Goal: Task Accomplishment & Management: Complete application form

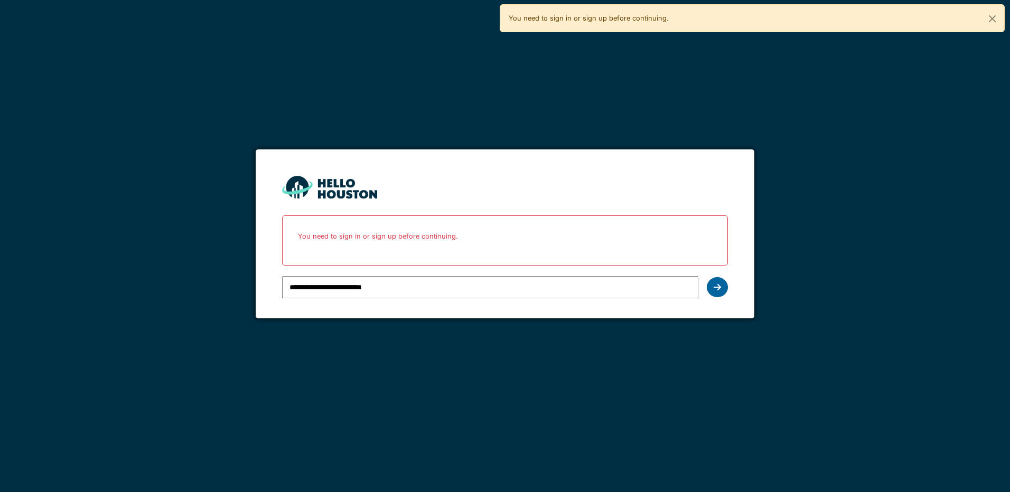
click at [723, 291] on div at bounding box center [717, 287] width 21 height 20
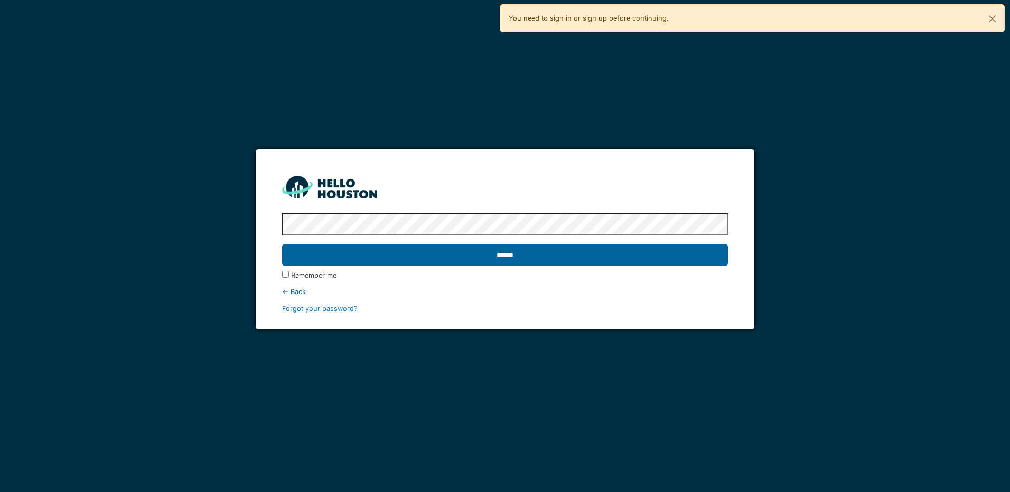
click at [490, 256] on input "******" at bounding box center [504, 255] width 445 height 22
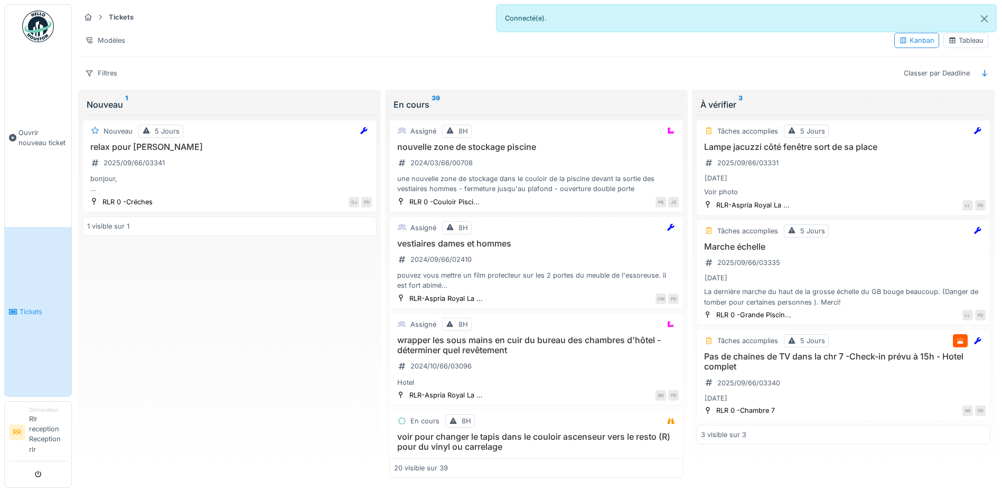
click at [48, 286] on link "Tickets" at bounding box center [38, 311] width 67 height 169
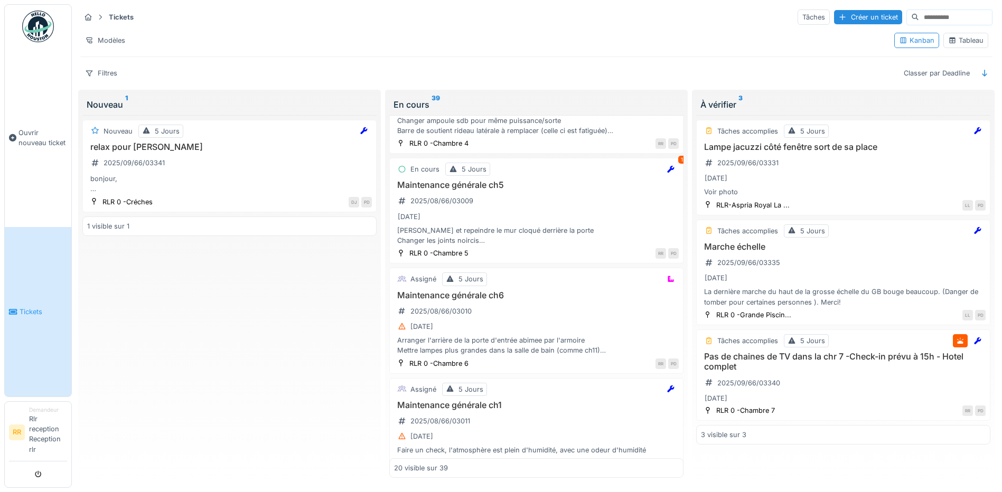
scroll to position [1709, 0]
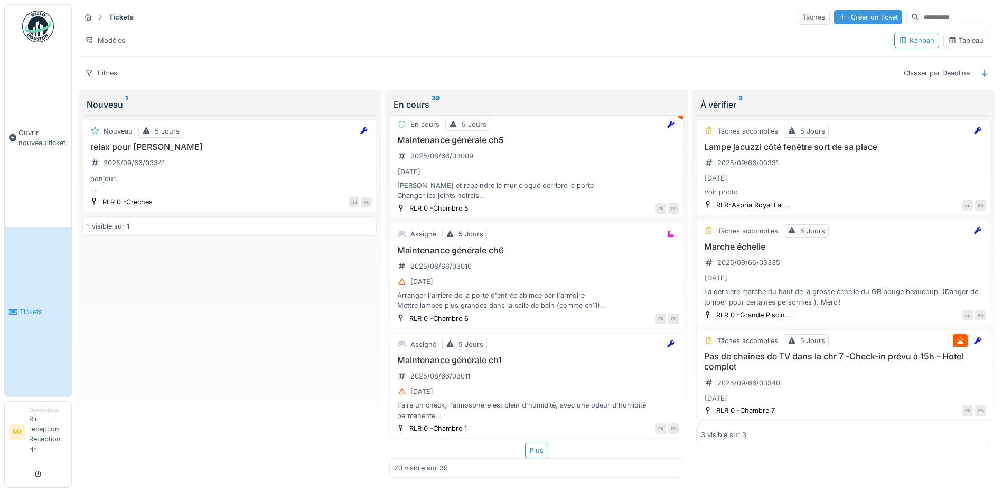
click at [837, 21] on div "Créer un ticket" at bounding box center [868, 17] width 68 height 14
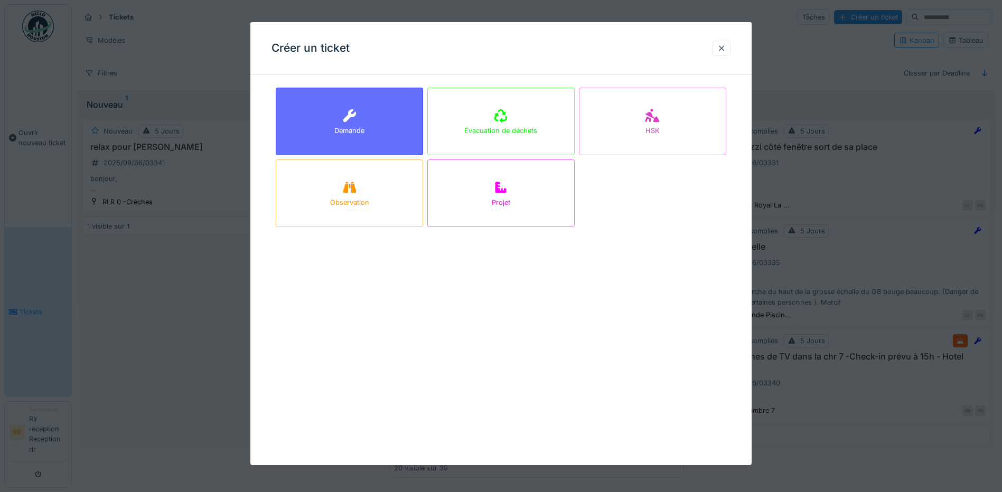
click at [367, 111] on div "Demande" at bounding box center [349, 122] width 147 height 68
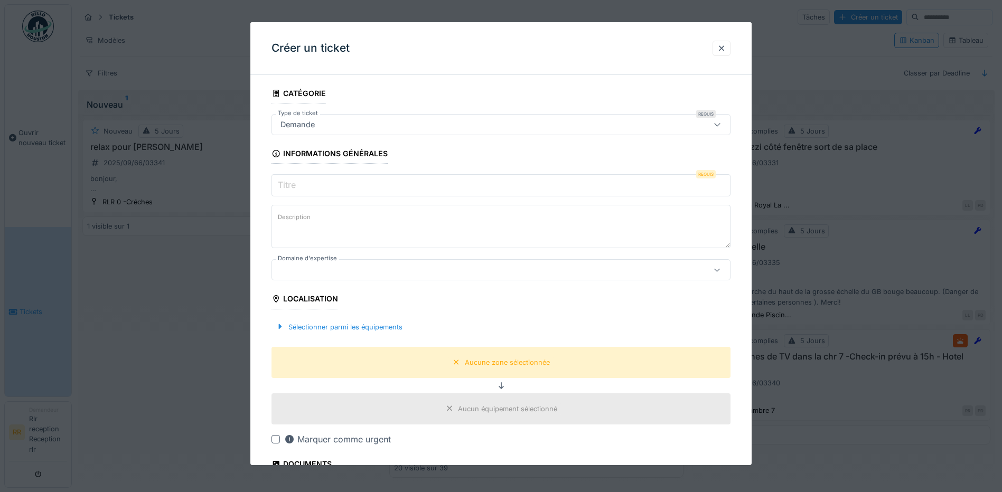
click at [347, 180] on input "Titre" at bounding box center [501, 185] width 459 height 22
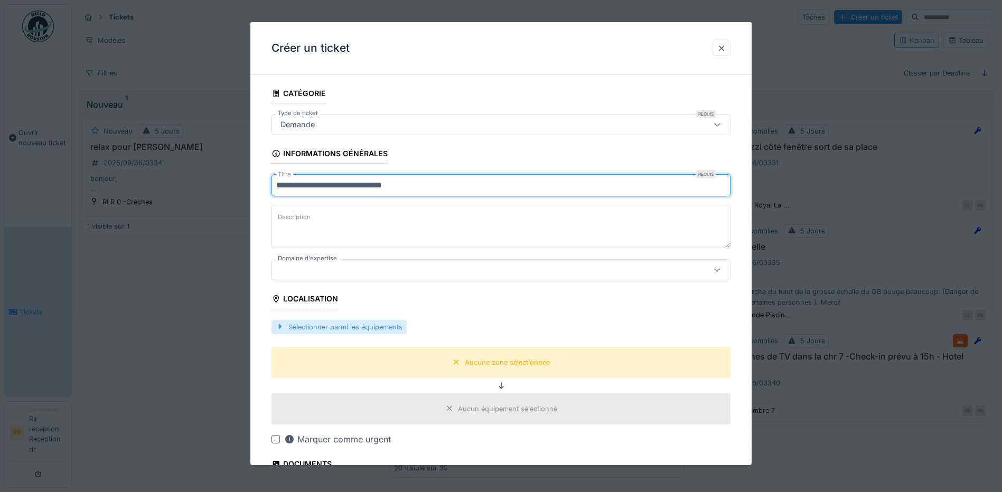
type input "**********"
click at [336, 321] on div "Sélectionner parmi les équipements" at bounding box center [339, 327] width 135 height 14
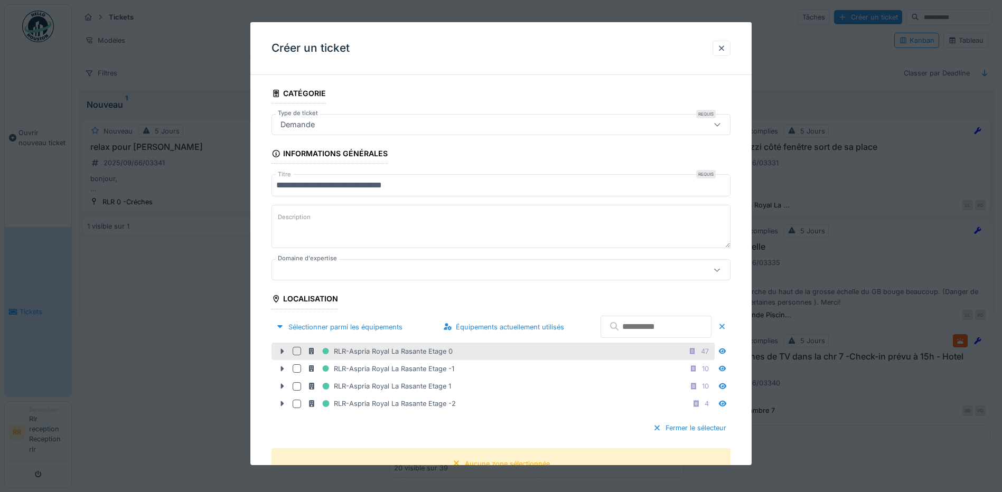
click at [297, 352] on div at bounding box center [297, 351] width 8 height 8
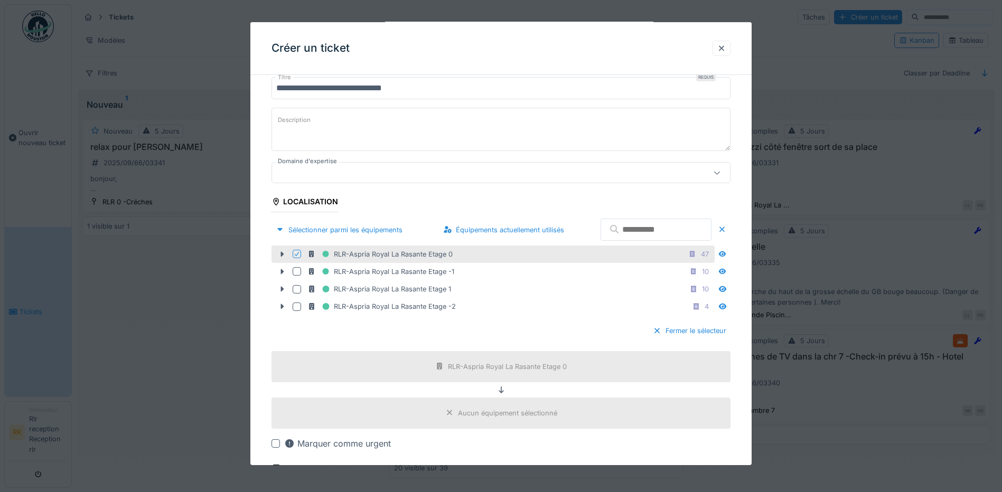
scroll to position [106, 0]
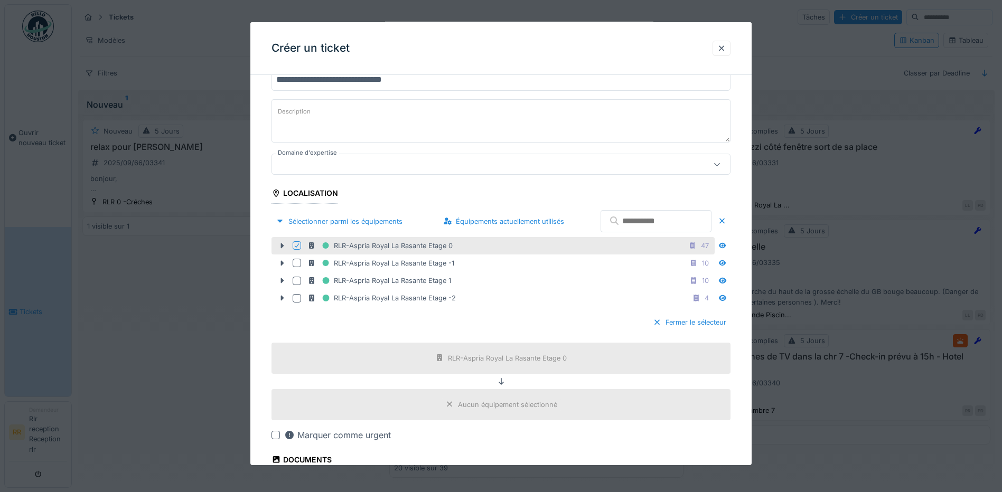
click at [313, 434] on div "Marquer comme urgent" at bounding box center [337, 435] width 107 height 13
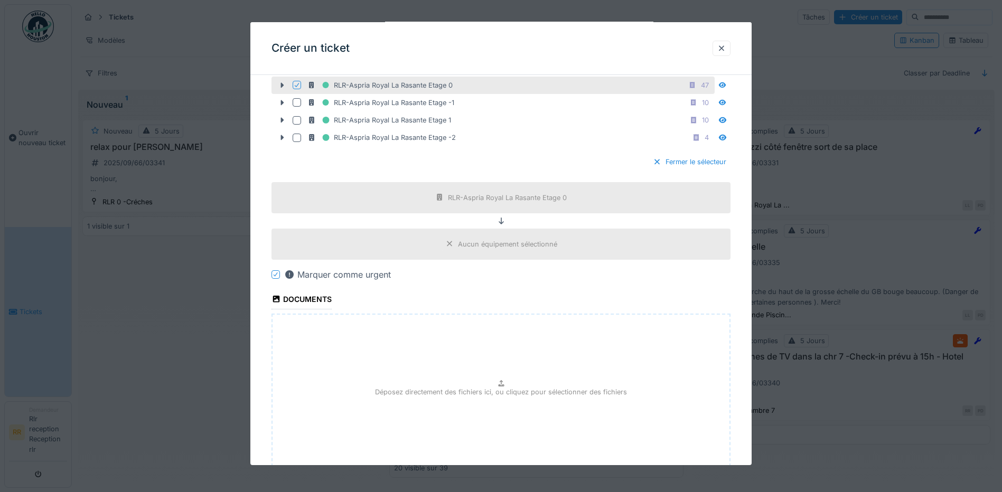
scroll to position [342, 0]
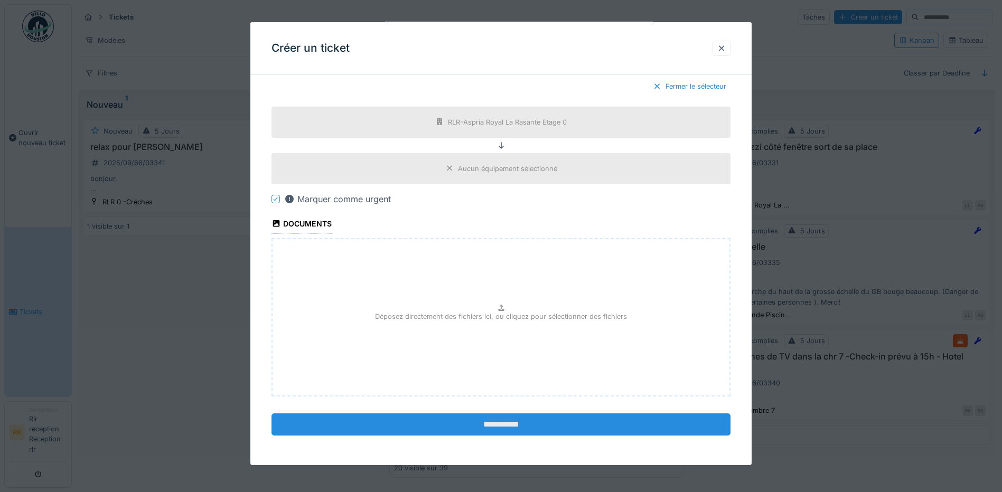
click at [425, 431] on input "**********" at bounding box center [501, 425] width 459 height 22
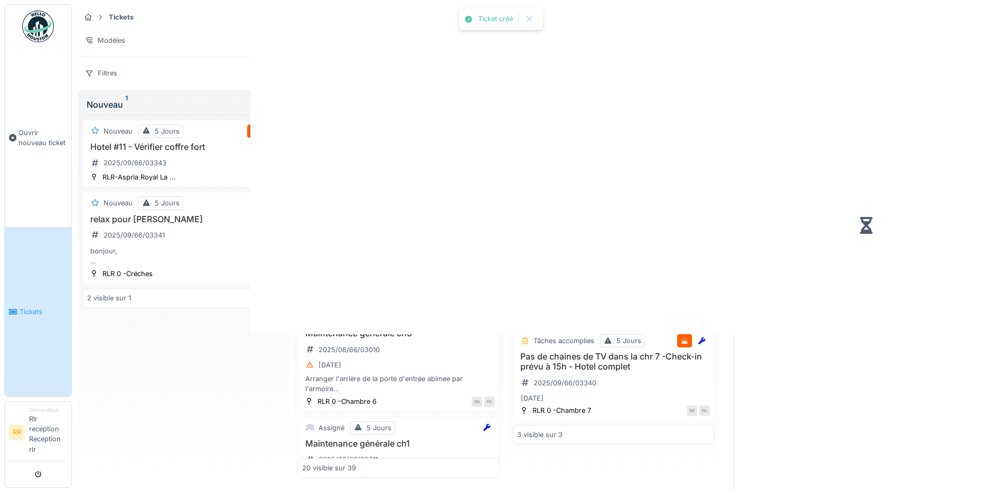
scroll to position [1800, 0]
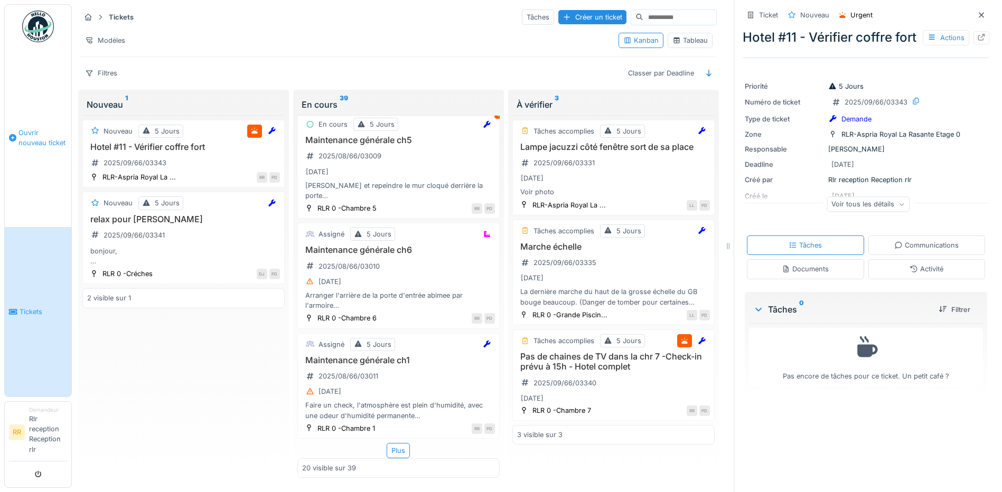
click at [35, 109] on link "Ouvrir nouveau ticket" at bounding box center [38, 137] width 67 height 179
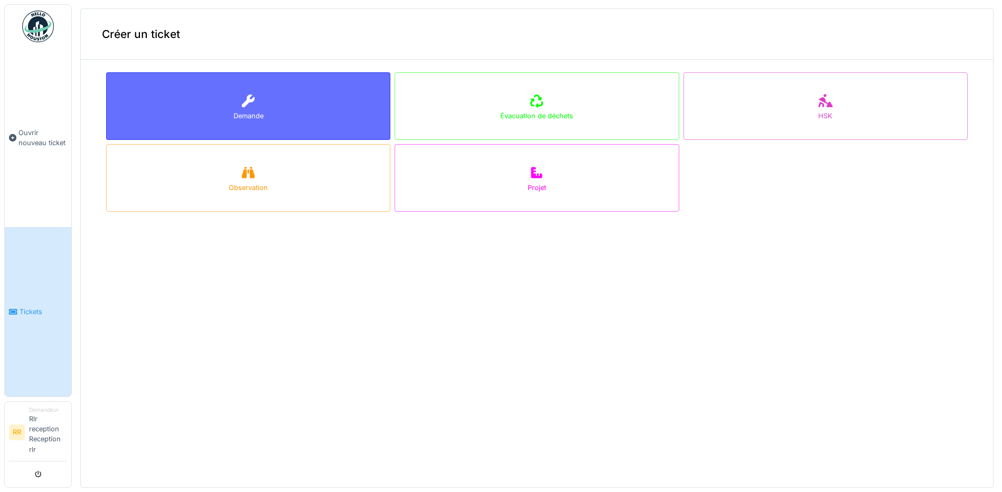
click at [210, 97] on div "Demande" at bounding box center [248, 106] width 284 height 68
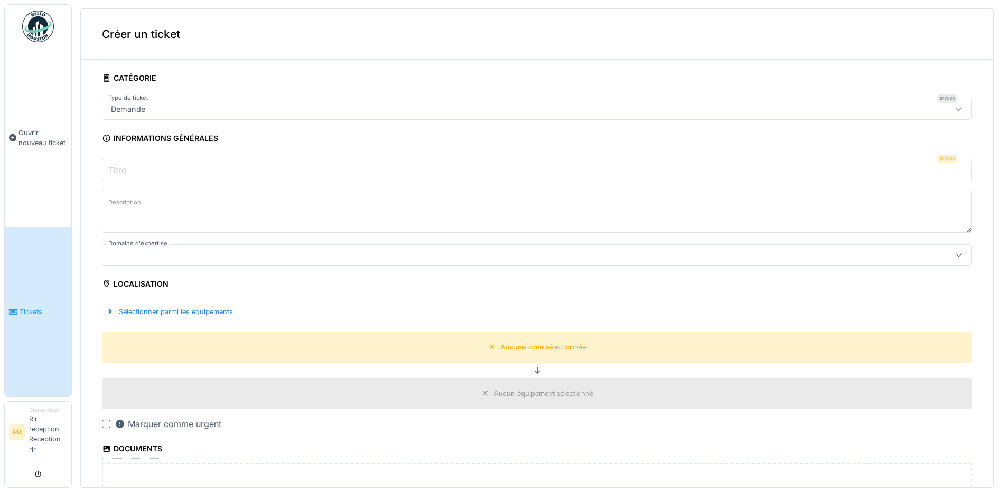
click at [148, 109] on div "Demande" at bounding box center [128, 110] width 43 height 12
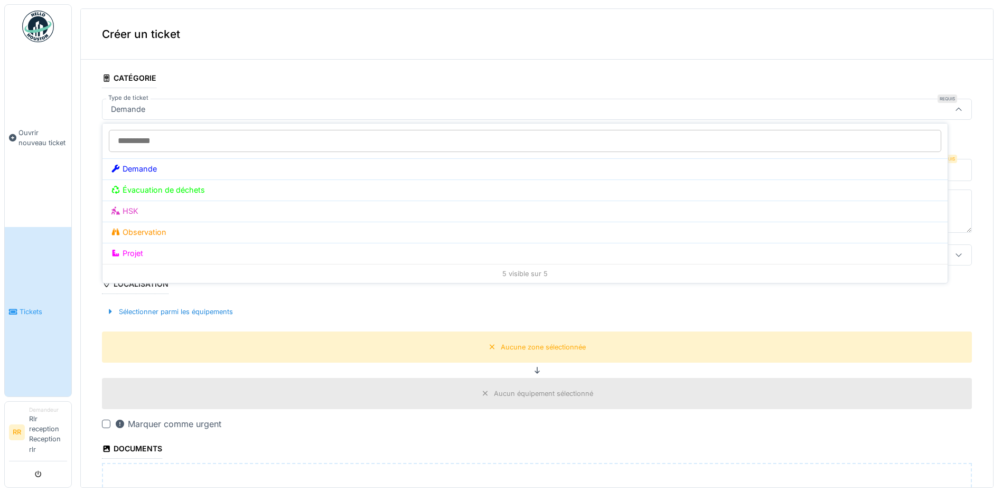
click at [130, 59] on div "Créer un ticket" at bounding box center [537, 34] width 912 height 51
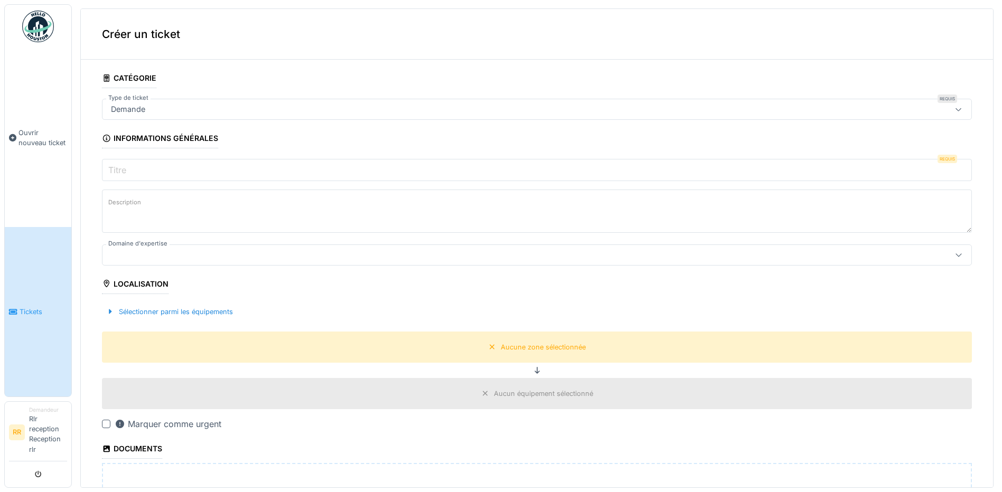
click at [142, 164] on input "Titre" at bounding box center [537, 170] width 870 height 22
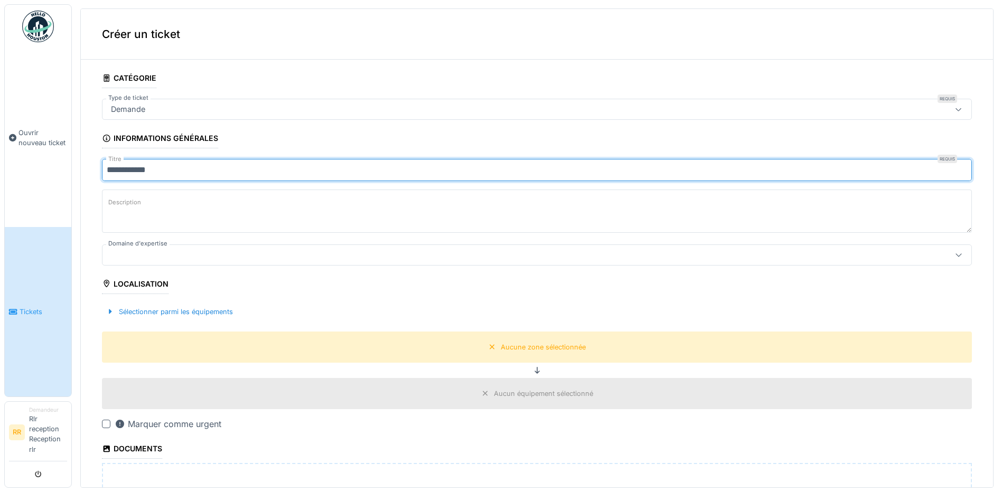
type input "**********"
